Goal: Entertainment & Leisure: Consume media (video, audio)

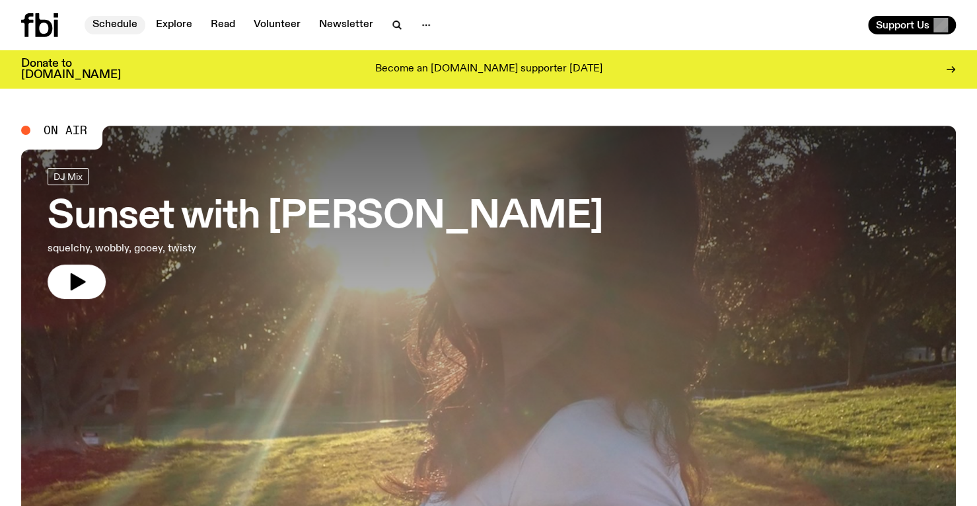
click at [122, 20] on link "Schedule" at bounding box center [115, 25] width 61 height 19
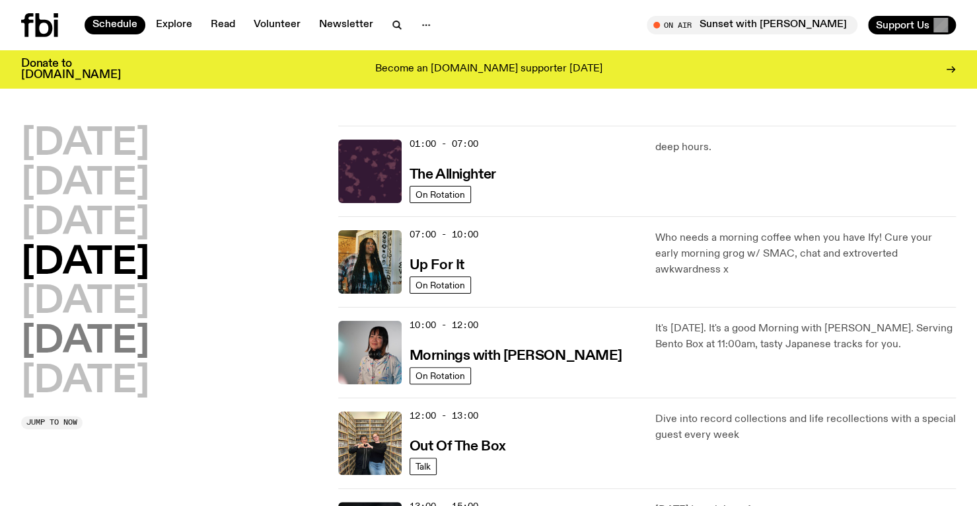
click at [123, 336] on h2 "[DATE]" at bounding box center [85, 341] width 128 height 37
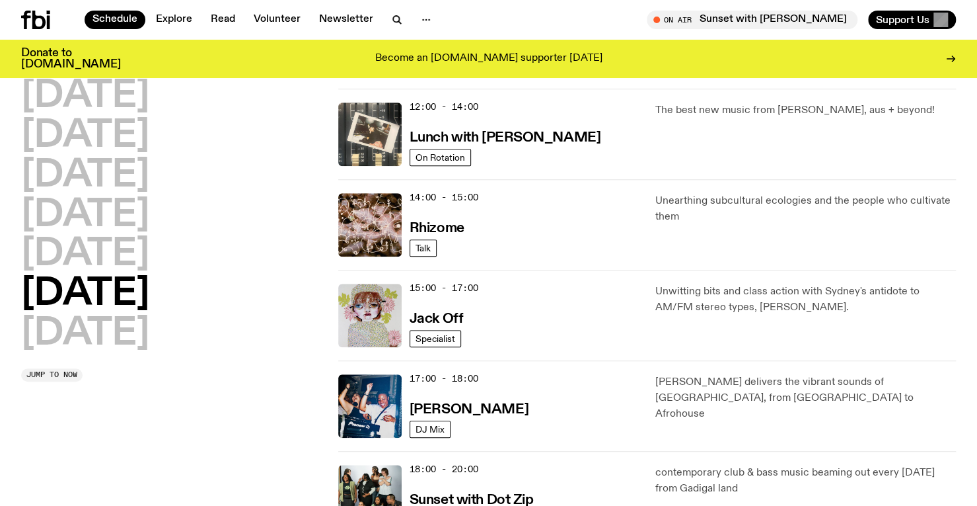
scroll to position [921, 0]
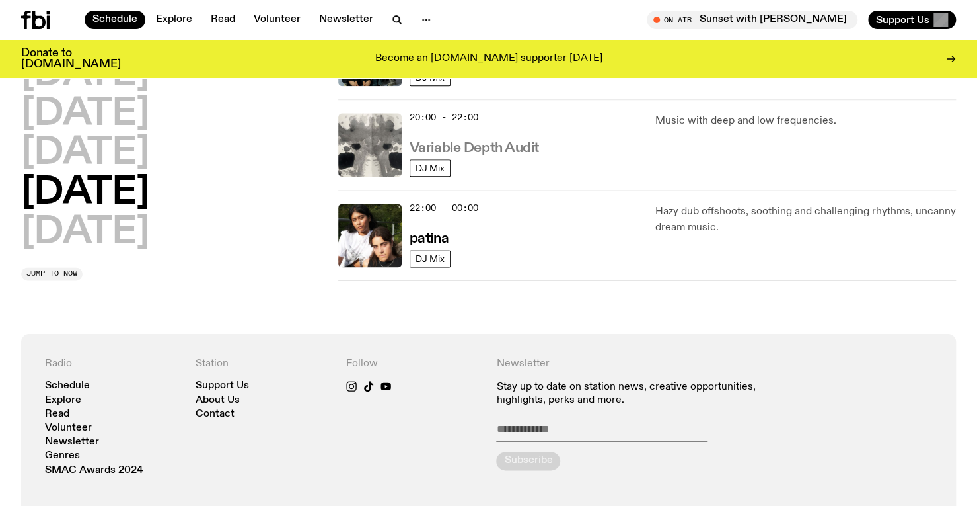
click at [495, 141] on h3 "Variable Depth Audit" at bounding box center [475, 148] width 130 height 14
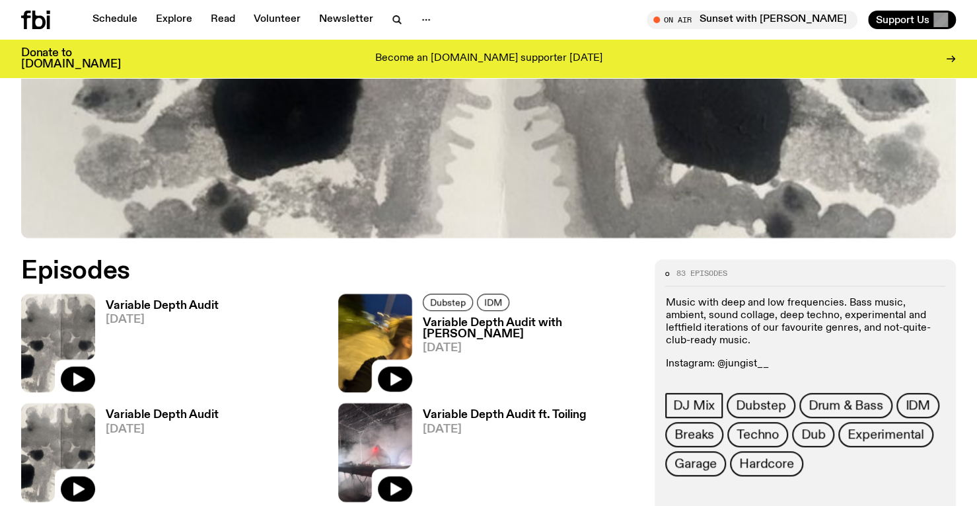
scroll to position [473, 0]
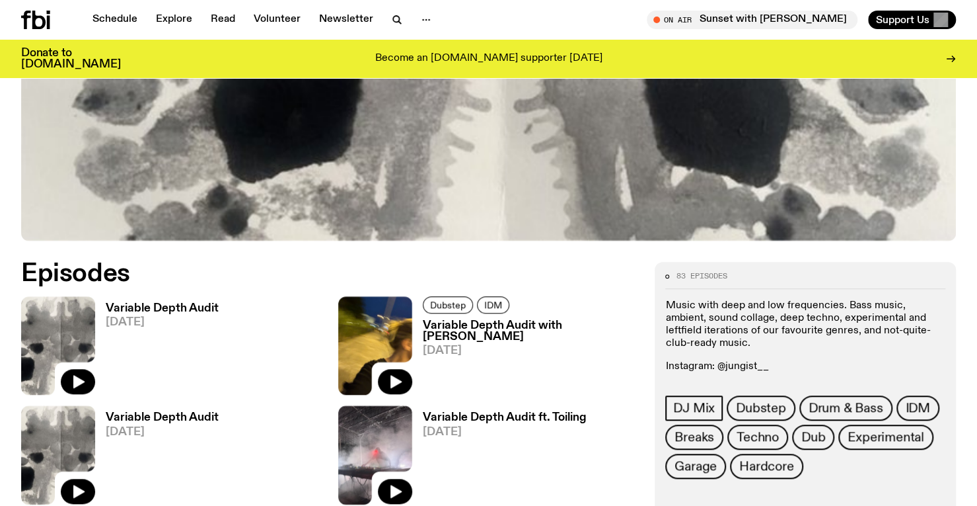
click at [67, 336] on img at bounding box center [58, 345] width 74 height 98
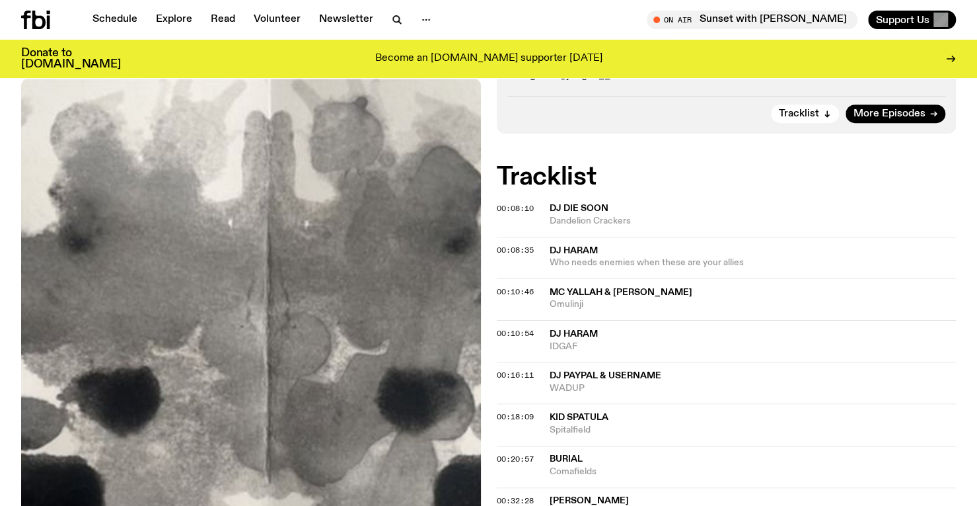
scroll to position [320, 0]
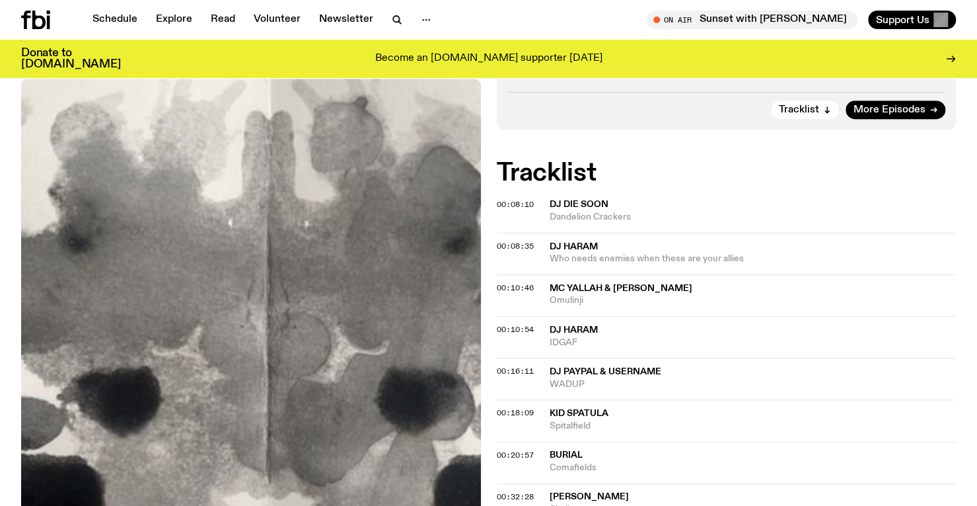
click at [511, 203] on span "00:08:10" at bounding box center [515, 204] width 37 height 11
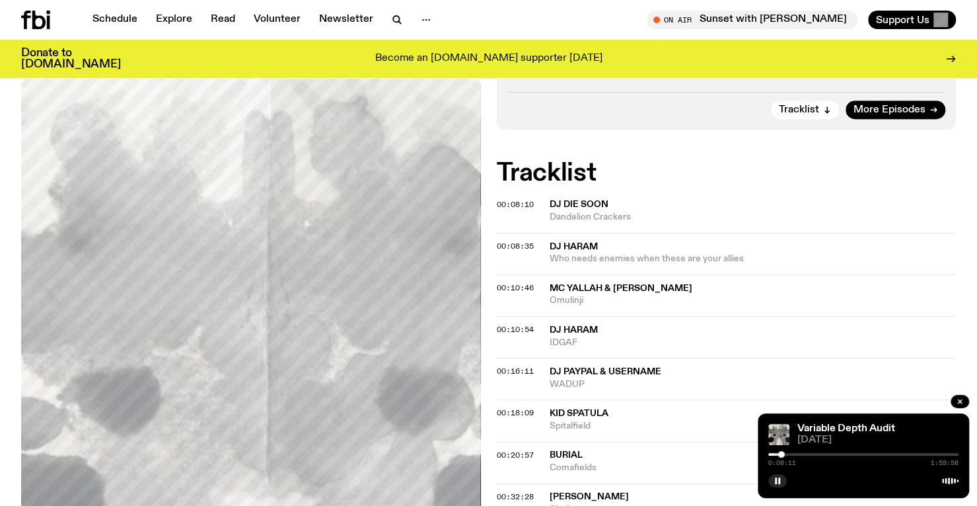
click at [826, 451] on div "0:08:11 1:59:58" at bounding box center [864, 458] width 190 height 16
click at [826, 451] on div "0:08:12 1:59:58" at bounding box center [864, 458] width 190 height 16
click at [862, 450] on div "0:08:14 1:59:58" at bounding box center [864, 458] width 190 height 16
click at [864, 453] on div at bounding box center [864, 454] width 190 height 3
click at [507, 243] on span "00:08:35" at bounding box center [515, 246] width 37 height 11
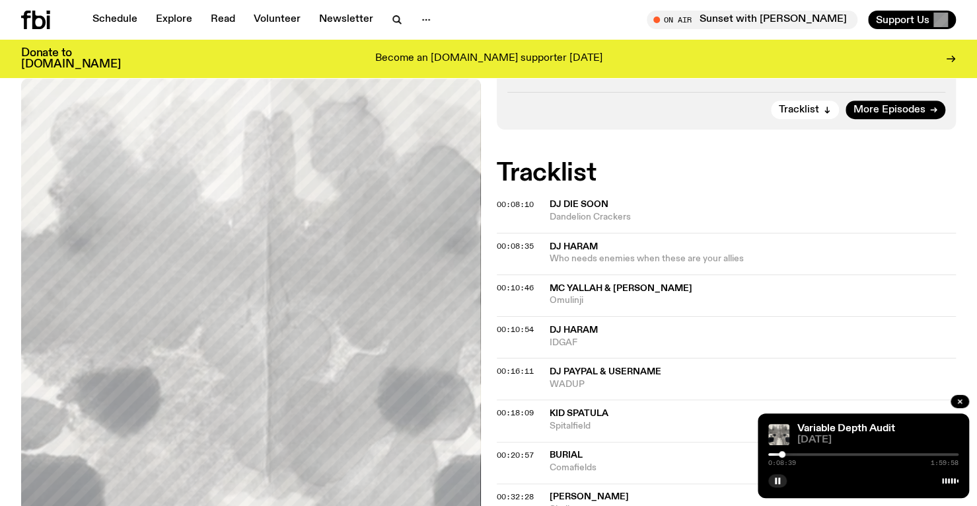
click at [840, 451] on div "0:08:39 1:59:58" at bounding box center [864, 458] width 190 height 16
click at [825, 453] on div at bounding box center [864, 454] width 190 height 3
drag, startPoint x: 772, startPoint y: 453, endPoint x: 758, endPoint y: 453, distance: 13.9
click at [758, 453] on div "Variable Depth Audit [DATE] 0:36:02 1:59:58" at bounding box center [863, 455] width 211 height 85
drag, startPoint x: 777, startPoint y: 453, endPoint x: 730, endPoint y: 461, distance: 47.7
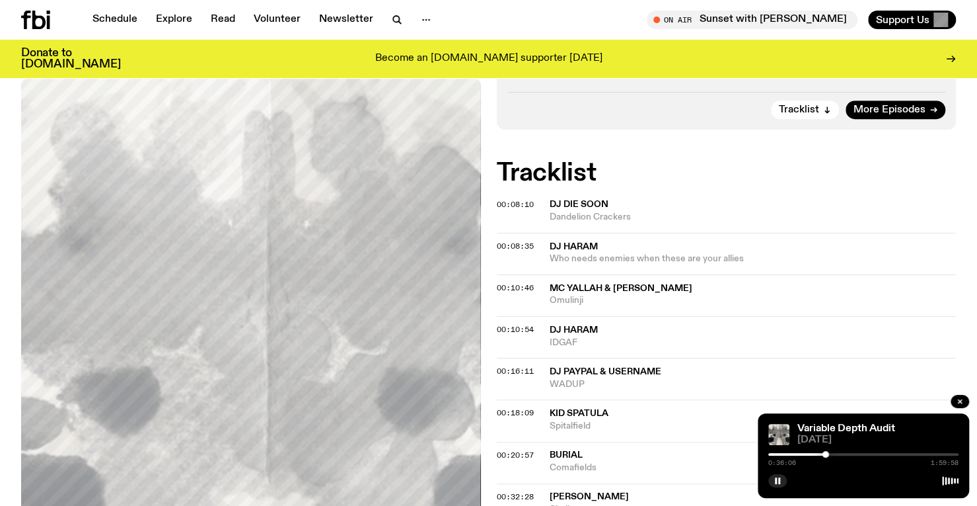
drag, startPoint x: 825, startPoint y: 451, endPoint x: 732, endPoint y: 437, distance: 94.3
click at [772, 455] on div at bounding box center [772, 454] width 7 height 7
click at [771, 454] on div at bounding box center [771, 454] width 7 height 7
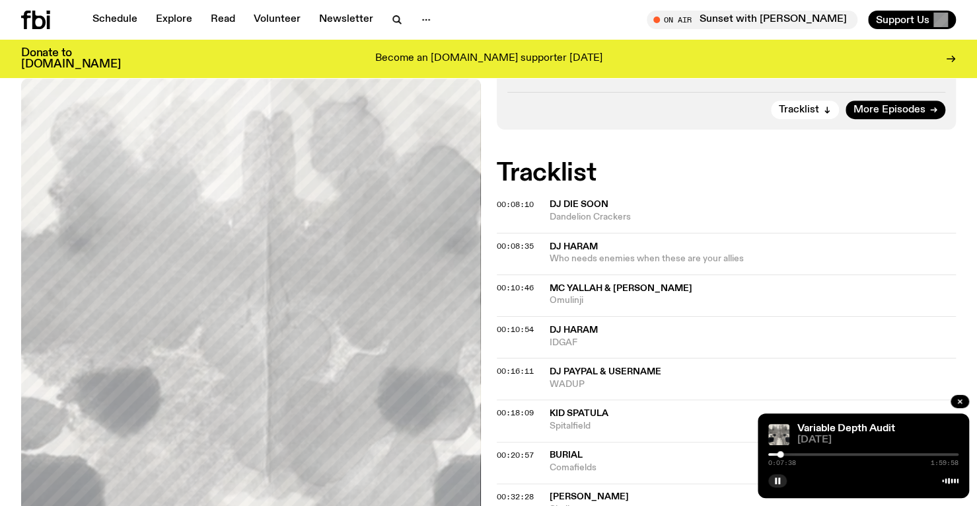
drag, startPoint x: 772, startPoint y: 455, endPoint x: 780, endPoint y: 455, distance: 8.6
click at [780, 455] on div at bounding box center [780, 454] width 7 height 7
drag, startPoint x: 778, startPoint y: 455, endPoint x: 796, endPoint y: 455, distance: 17.8
click at [796, 455] on div at bounding box center [795, 454] width 7 height 7
click at [778, 478] on rect "button" at bounding box center [779, 480] width 2 height 7
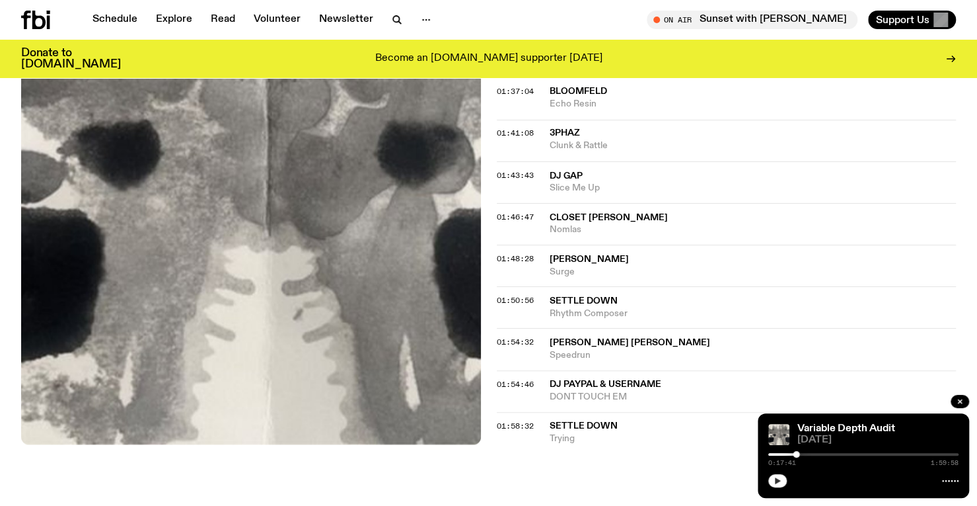
scroll to position [1312, 0]
